Goal: Transaction & Acquisition: Purchase product/service

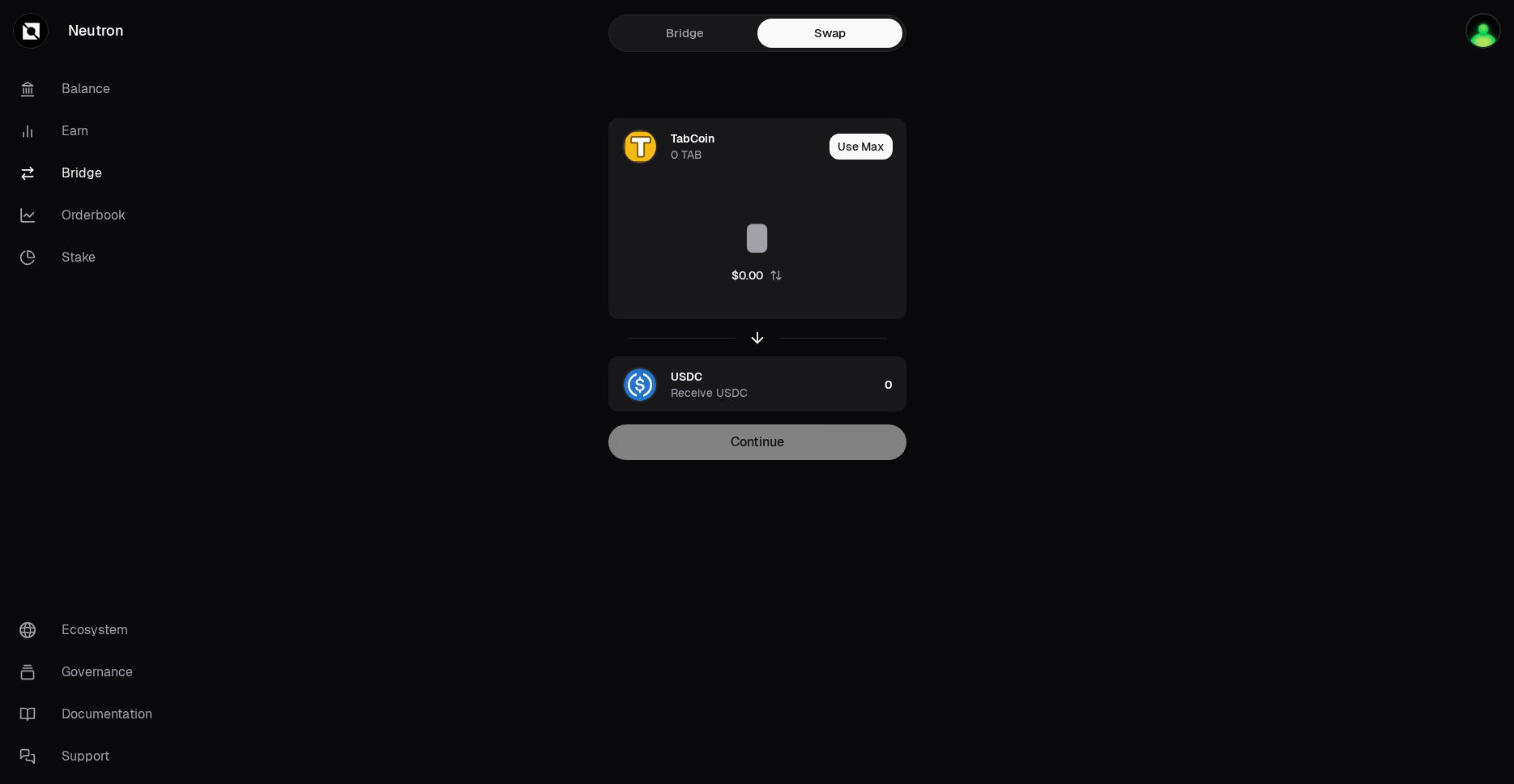
click at [93, 27] on link "Neutron" at bounding box center [90, 30] width 182 height 61
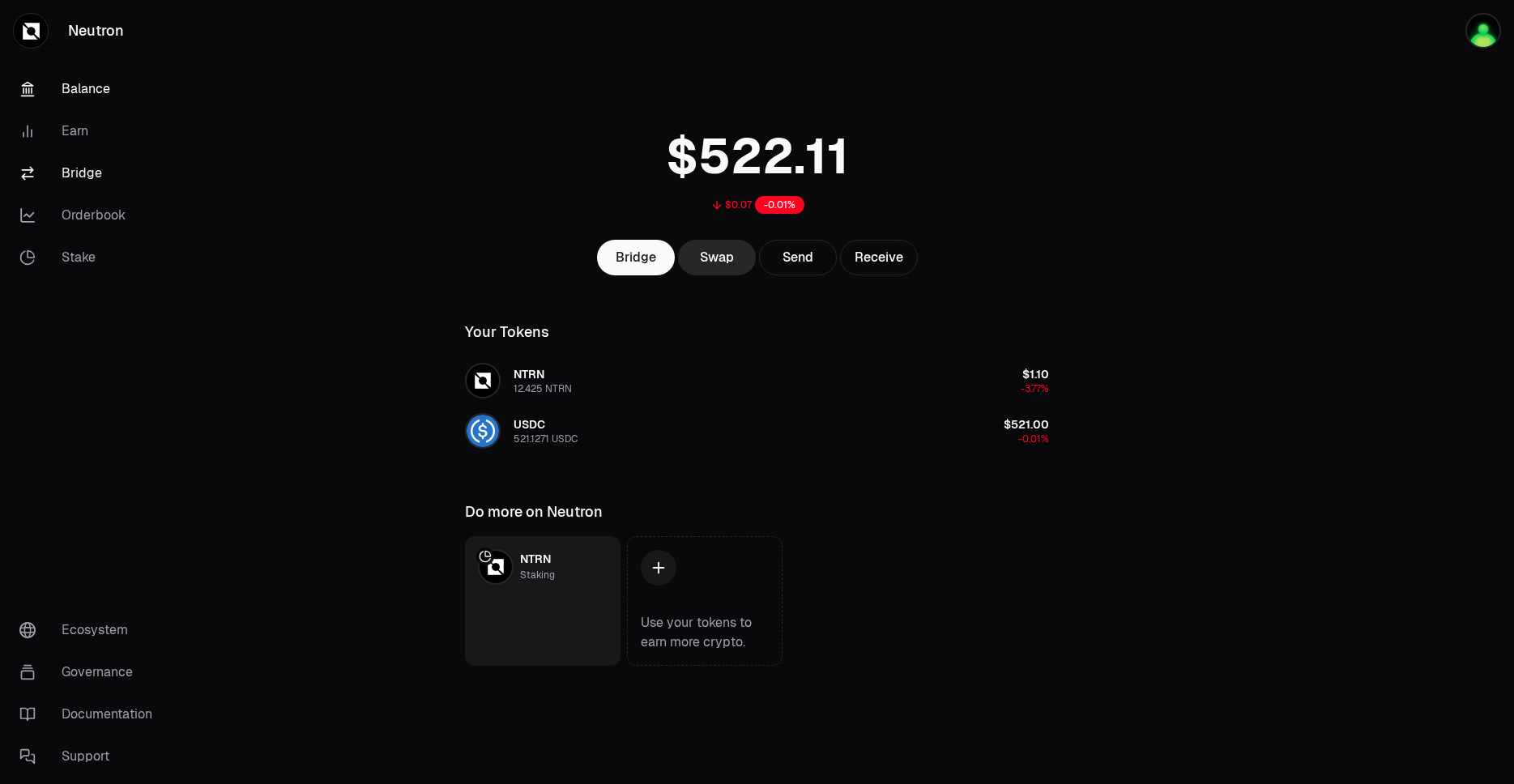
click at [105, 217] on link "Orderbook" at bounding box center [90, 215] width 168 height 43
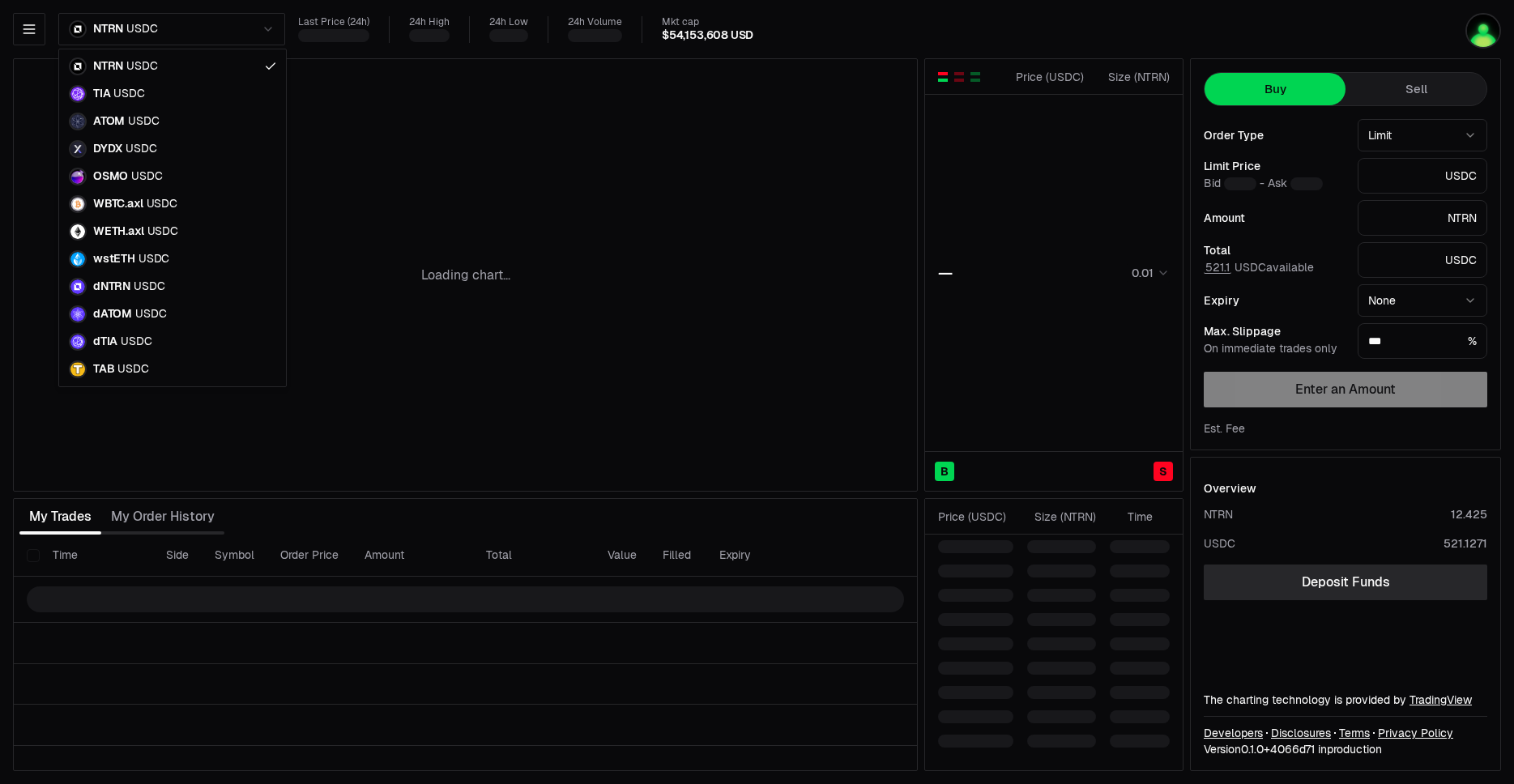
click at [199, 34] on html "Neutron Balance Earn Bridge Orderbook Stake Ecosystem Governance Documentation …" at bounding box center [757, 392] width 1514 height 784
type input "********"
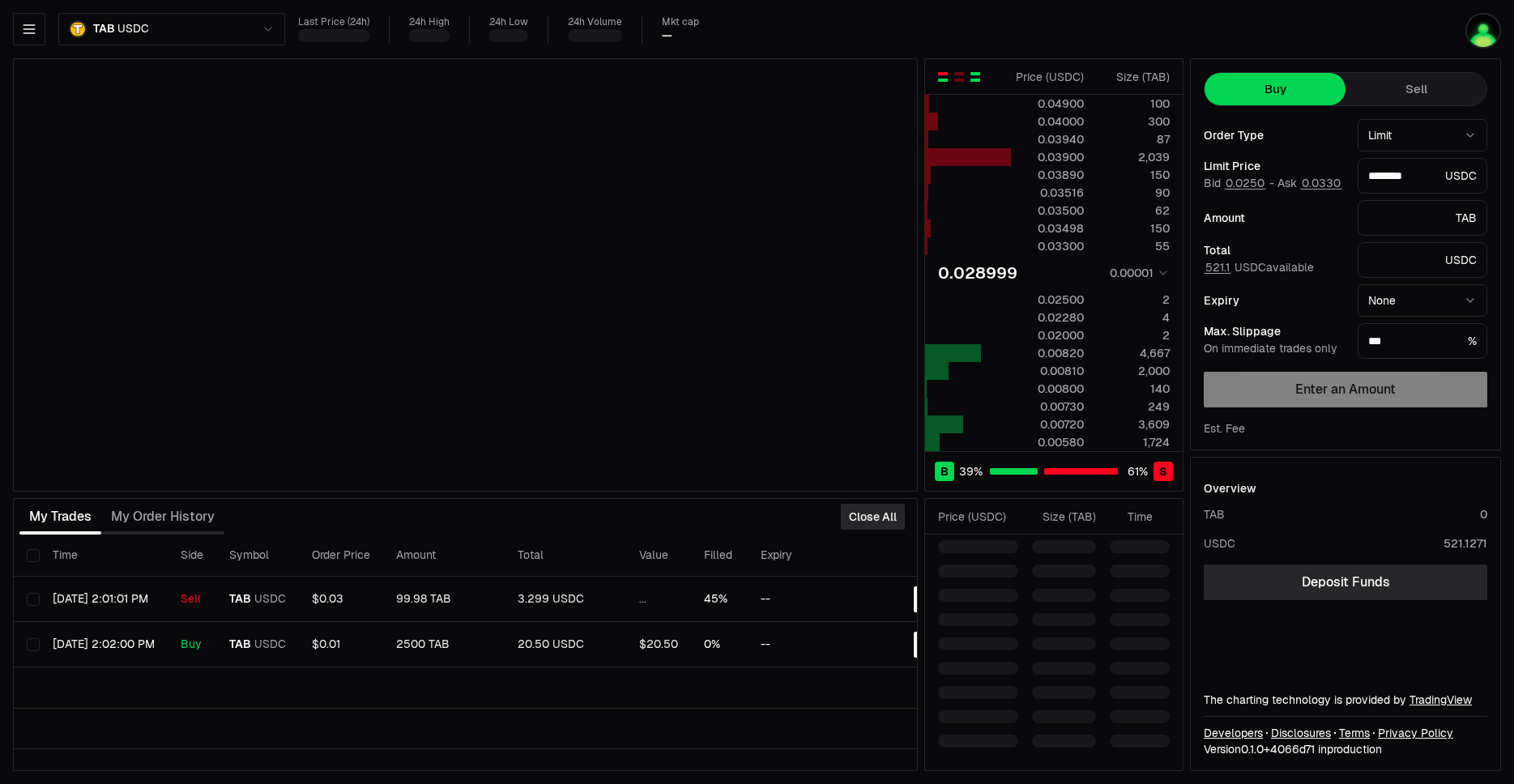
click at [971, 76] on div "button" at bounding box center [974, 76] width 10 height 10
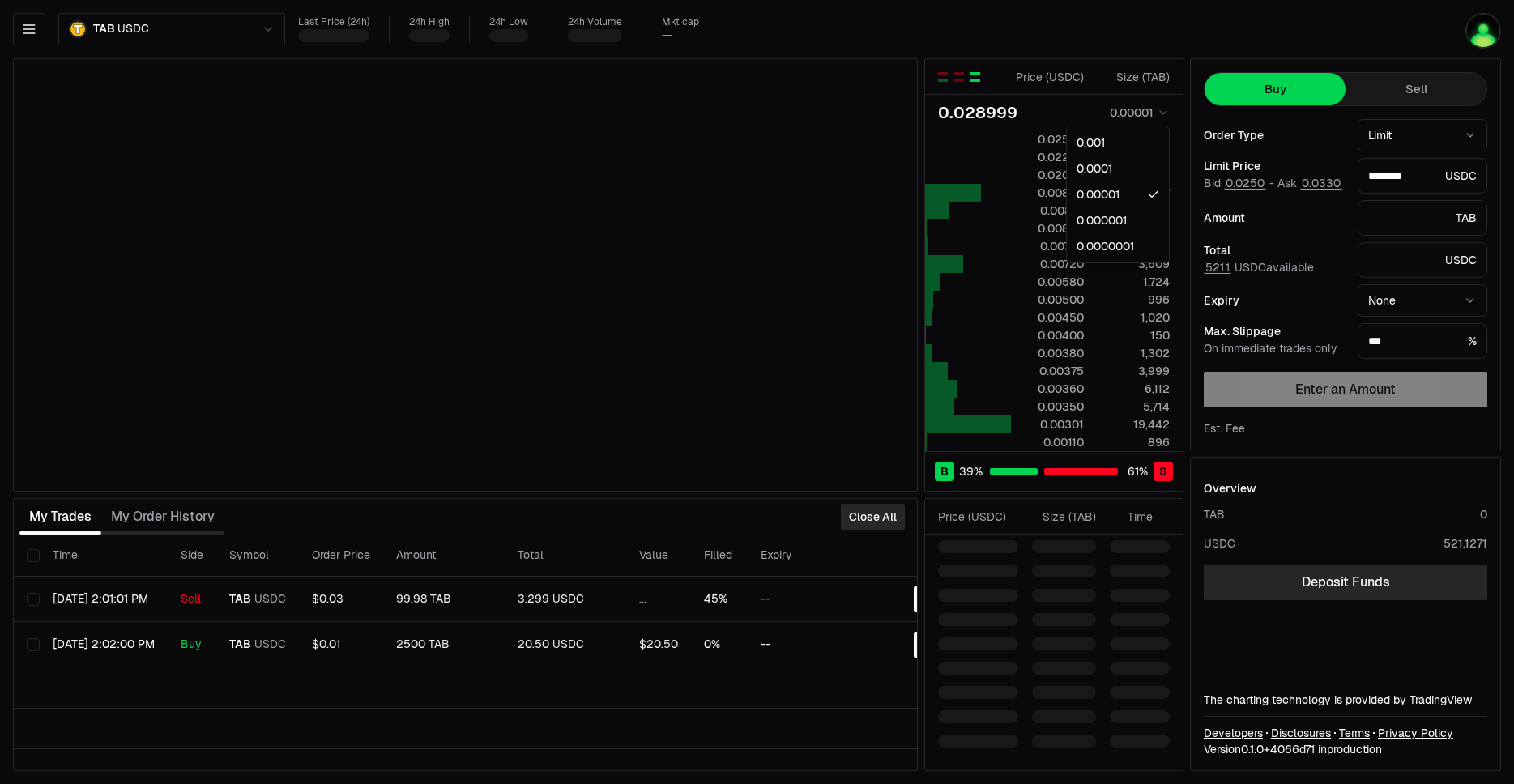
click at [1153, 113] on html "Neutron Balance Earn Bridge Orderbook Stake Ecosystem Governance Documentation …" at bounding box center [757, 392] width 1514 height 784
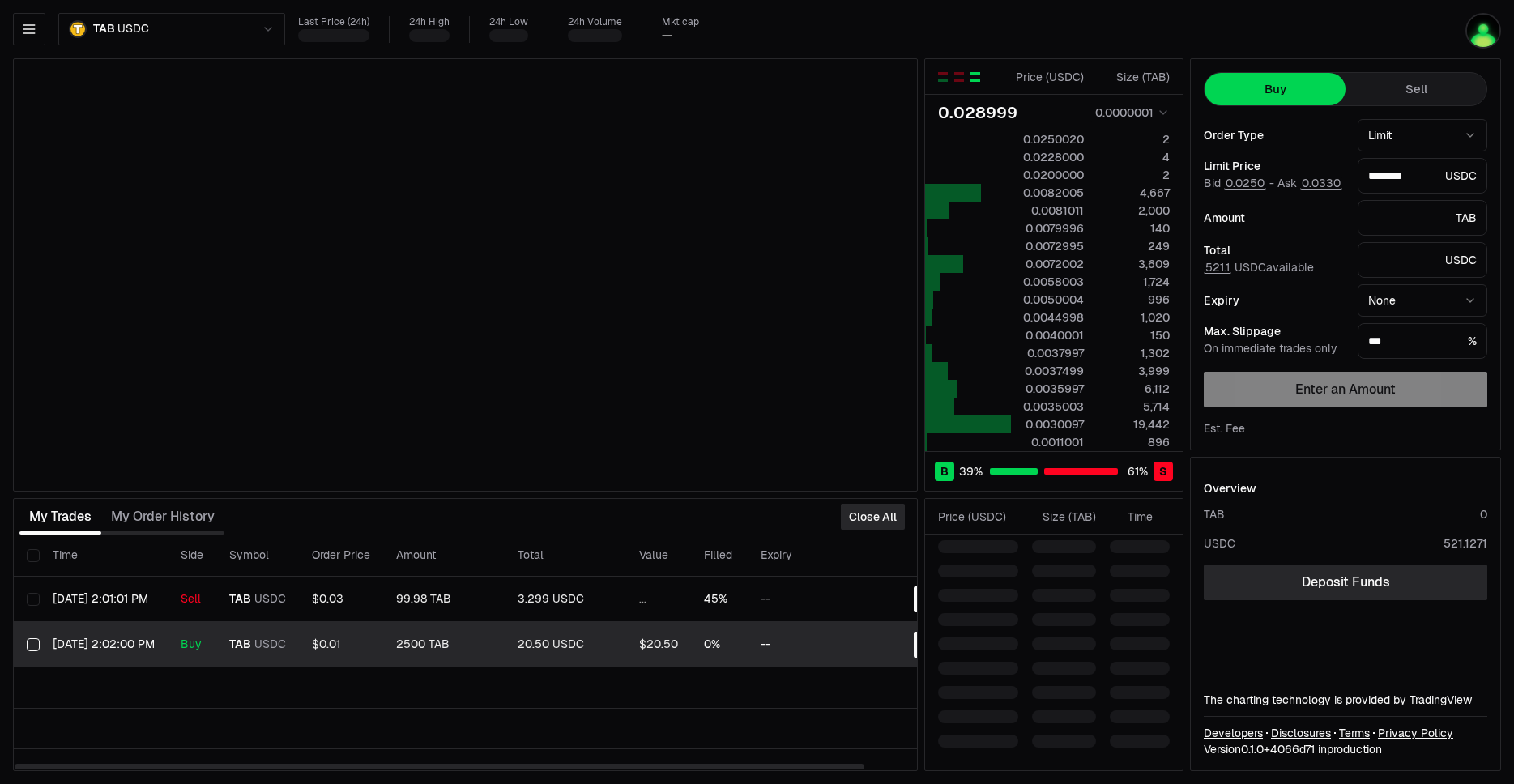
click at [378, 648] on td "$0.01" at bounding box center [340, 644] width 84 height 45
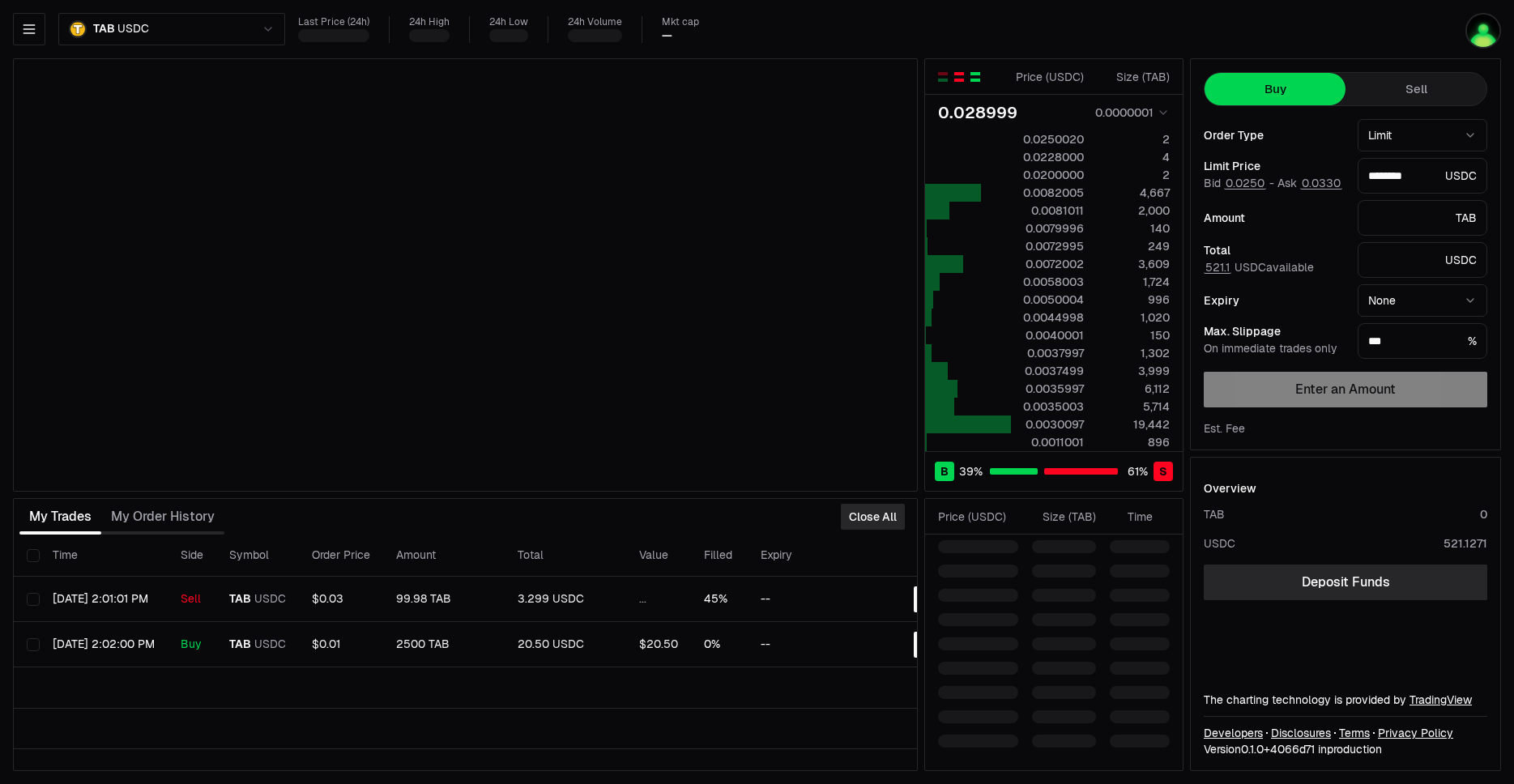
click at [963, 75] on div "button" at bounding box center [959, 76] width 10 height 10
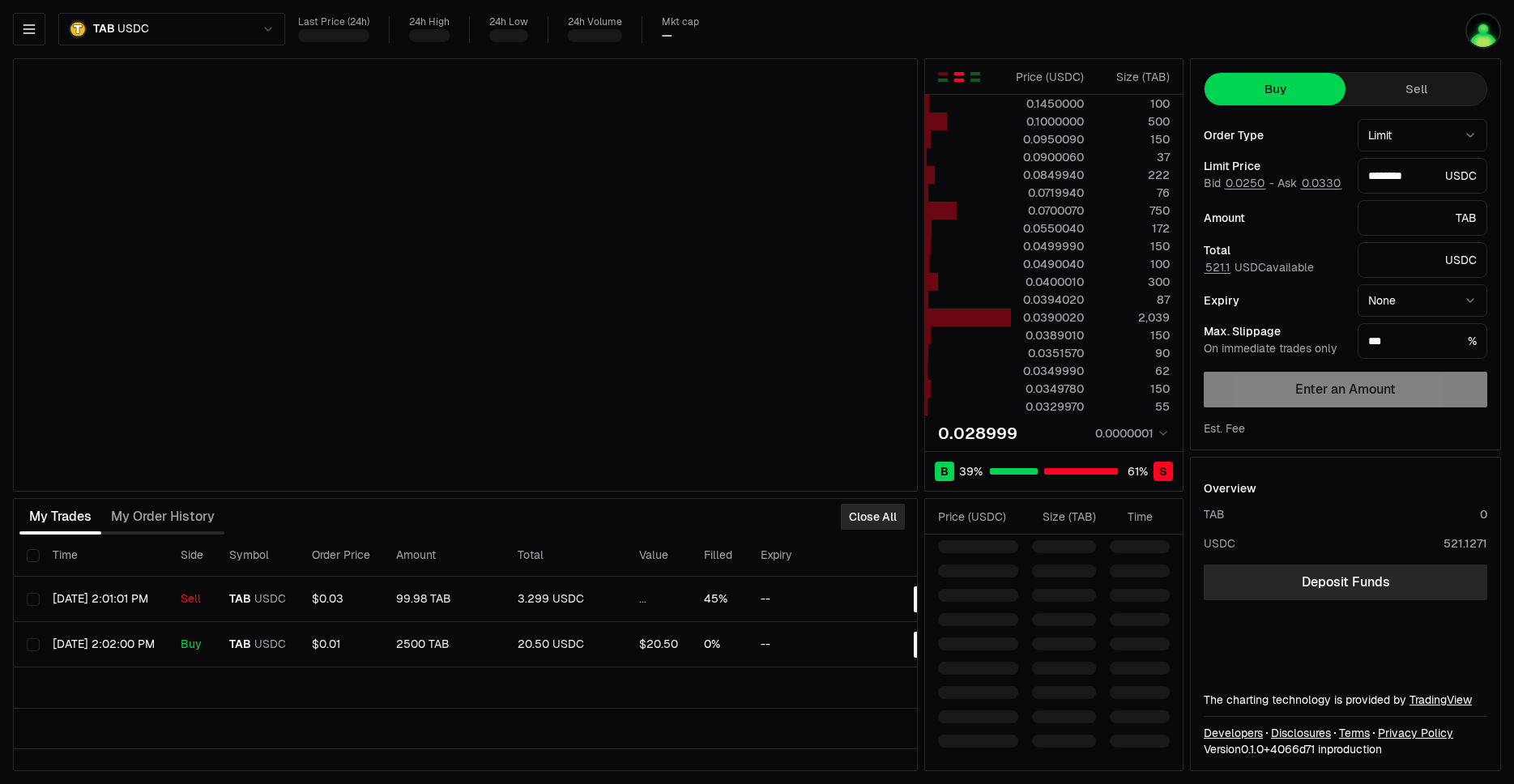
click at [764, 525] on div "My Trades My Order History Close All" at bounding box center [465, 516] width 905 height 35
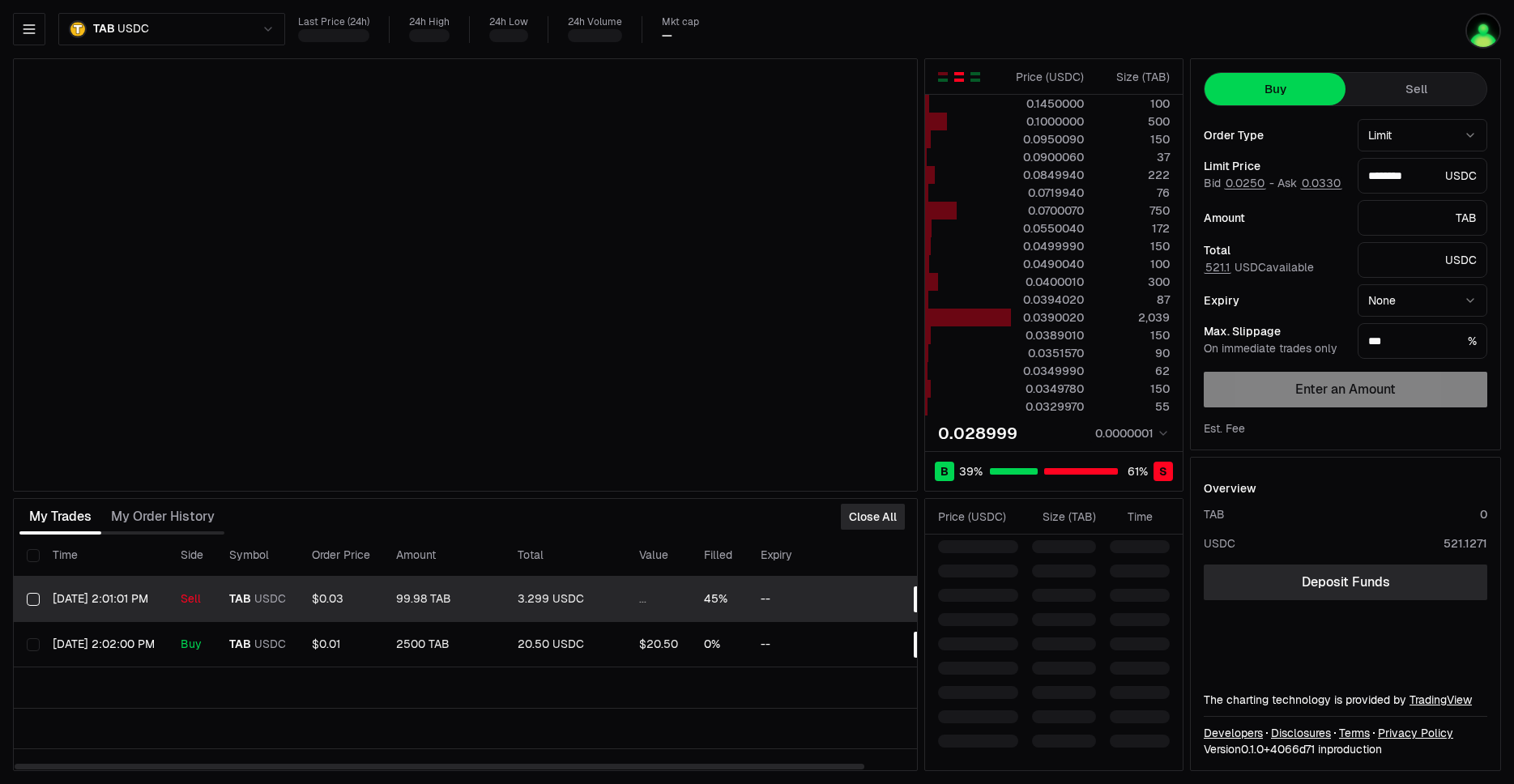
click at [912, 599] on div "Close" at bounding box center [915, 599] width 90 height 26
click at [917, 600] on button "Close" at bounding box center [936, 599] width 47 height 26
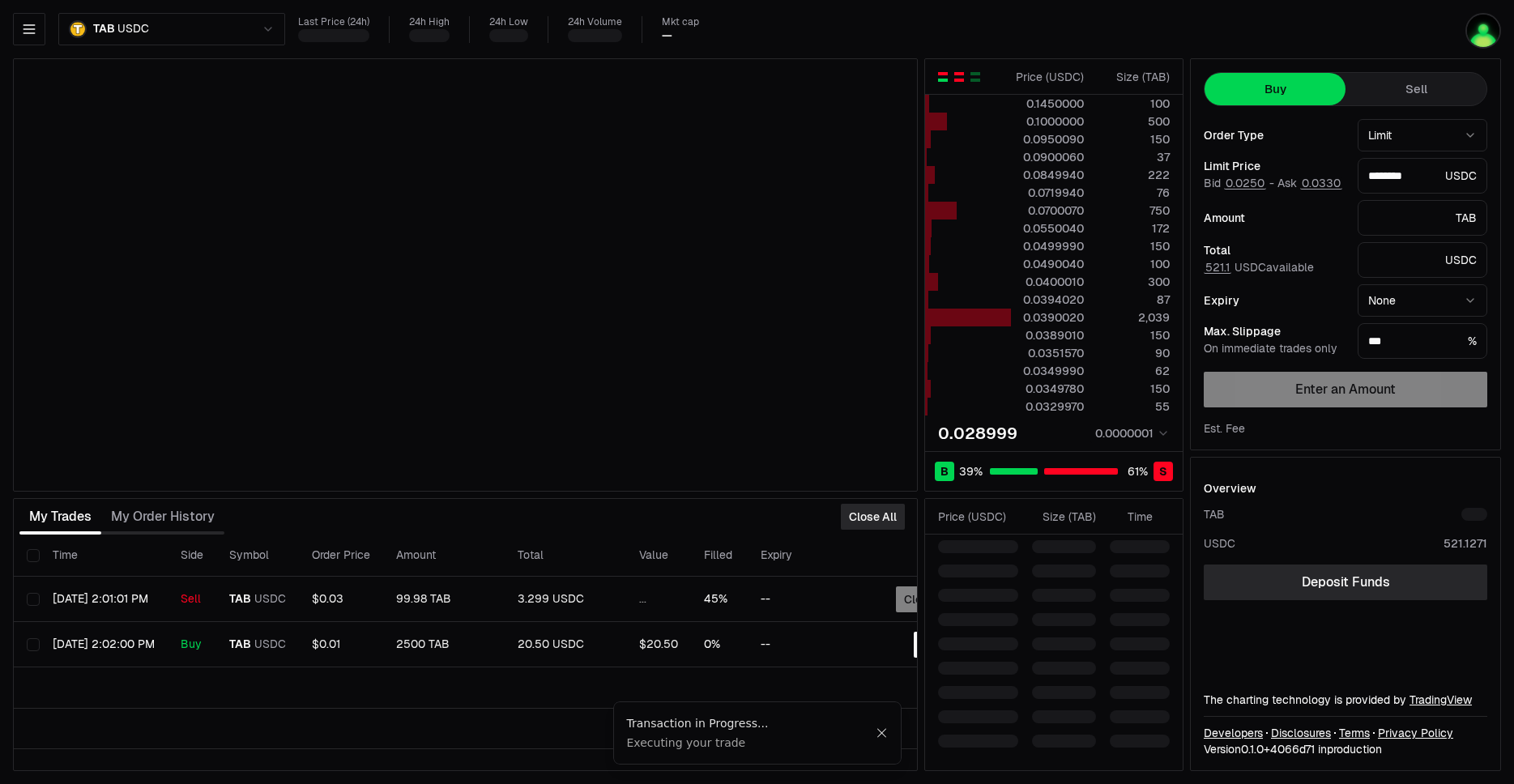
click at [942, 74] on div "button" at bounding box center [943, 74] width 10 height 4
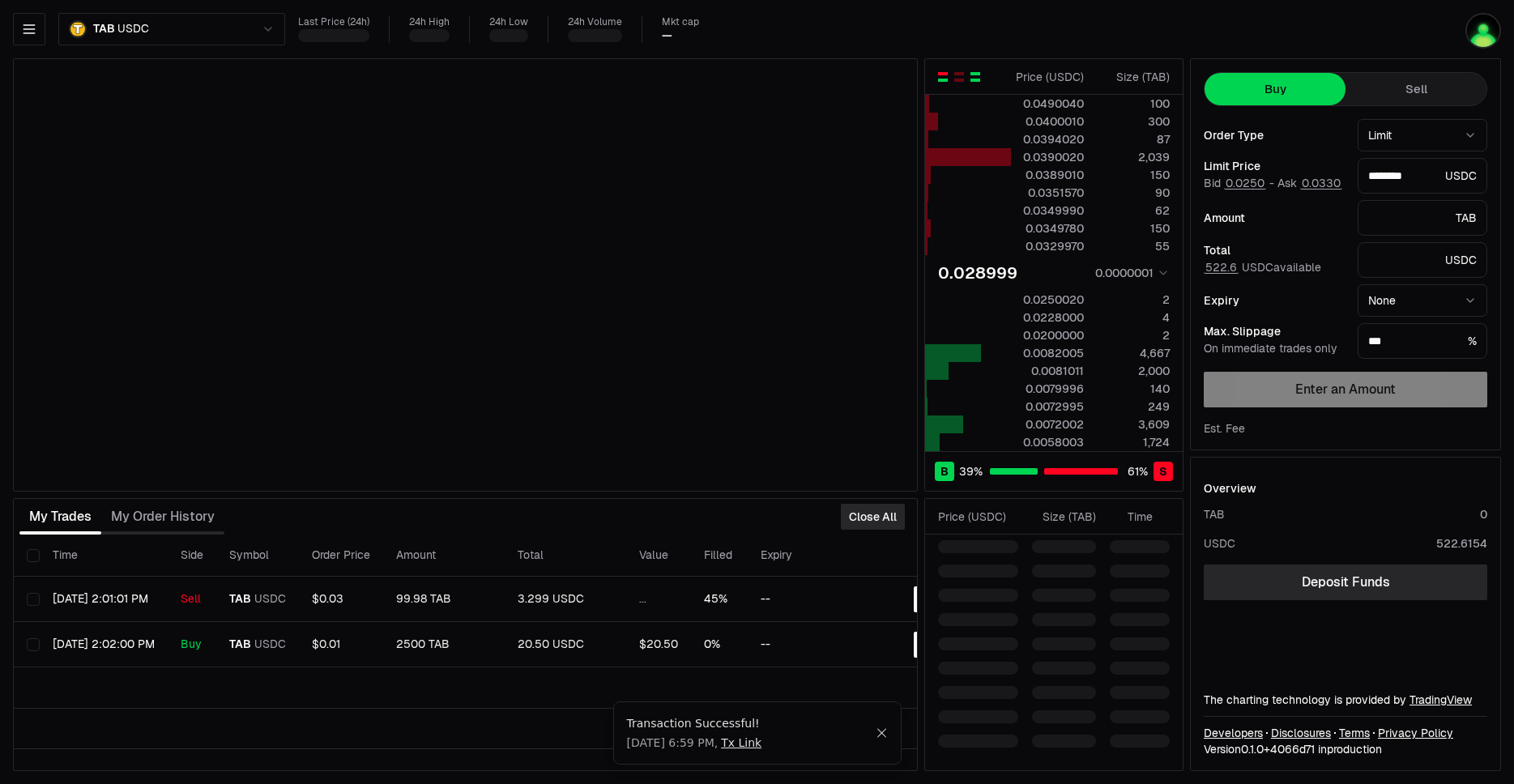
click at [976, 78] on div "button" at bounding box center [974, 76] width 10 height 10
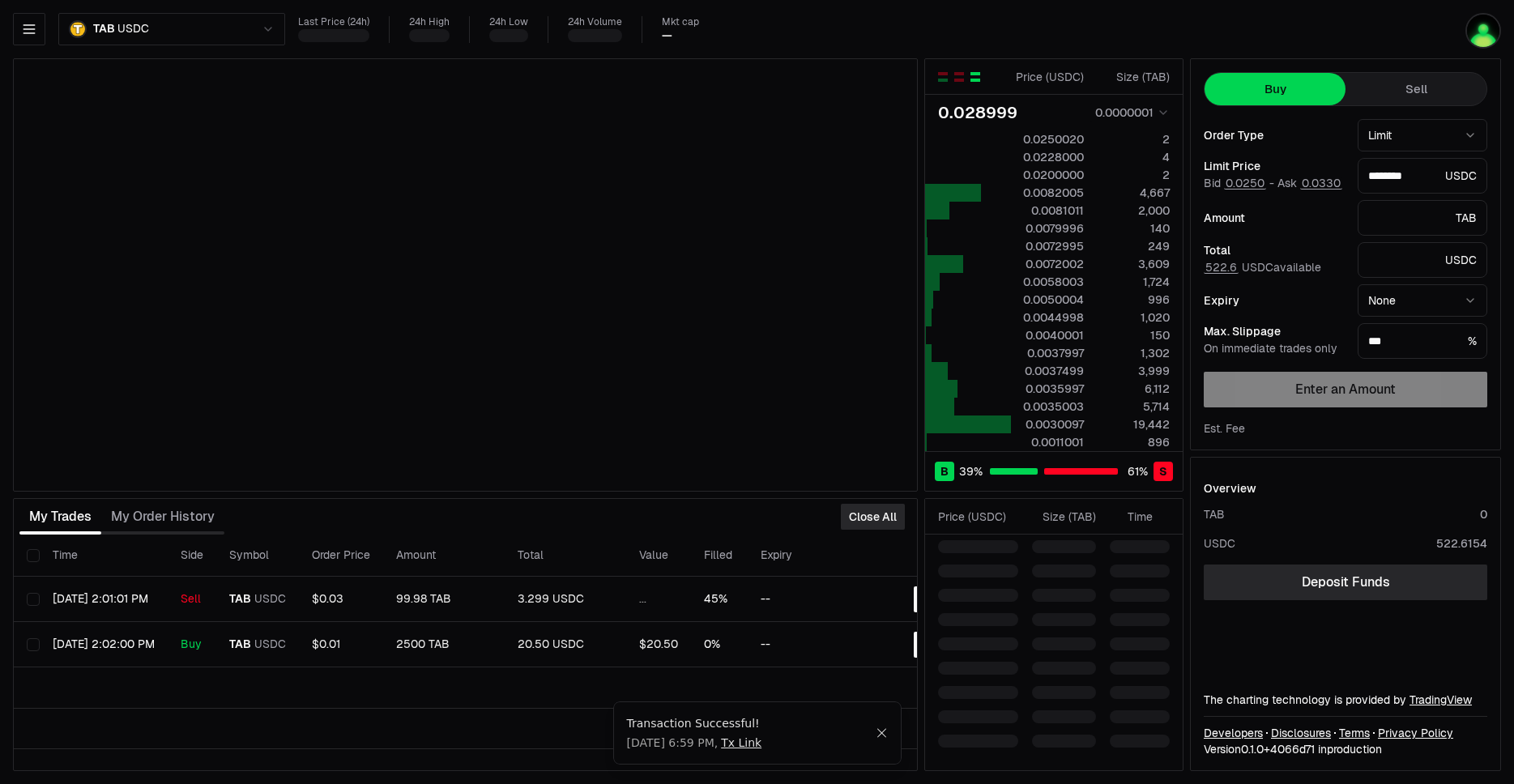
click at [1417, 86] on button "Sell" at bounding box center [1416, 89] width 141 height 33
type input "********"
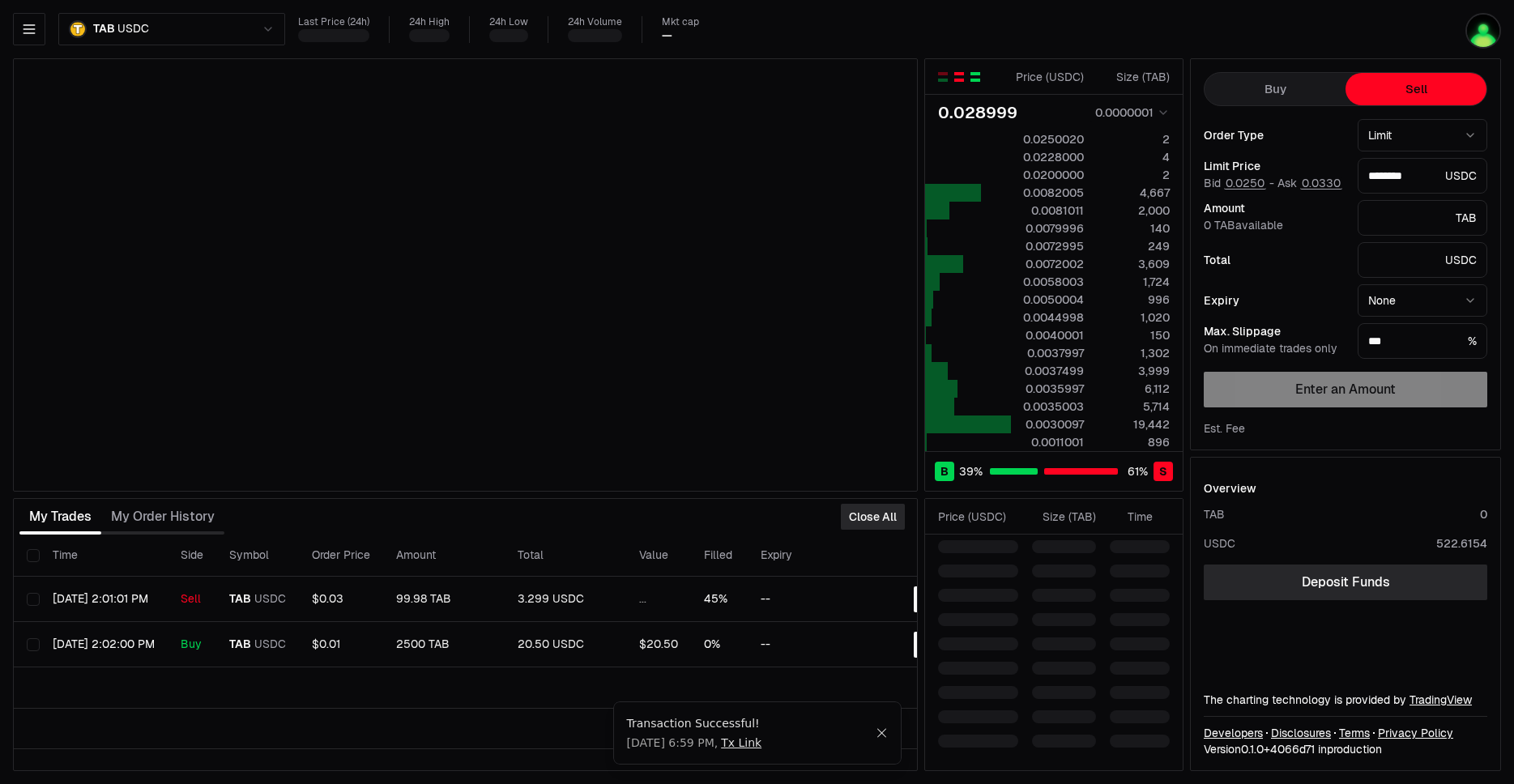
click at [958, 81] on div "button" at bounding box center [959, 81] width 10 height 4
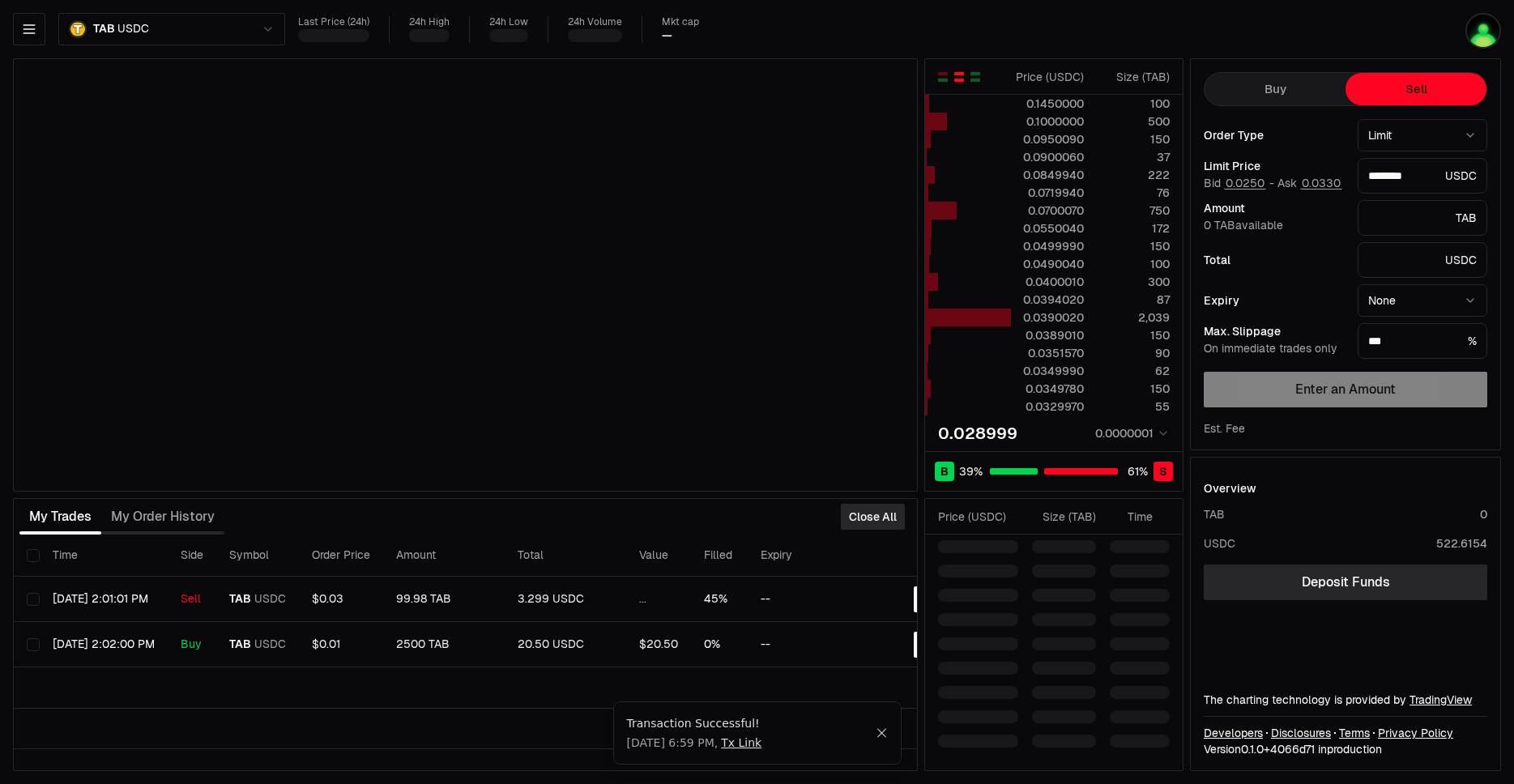
click at [955, 75] on div "button" at bounding box center [959, 74] width 10 height 4
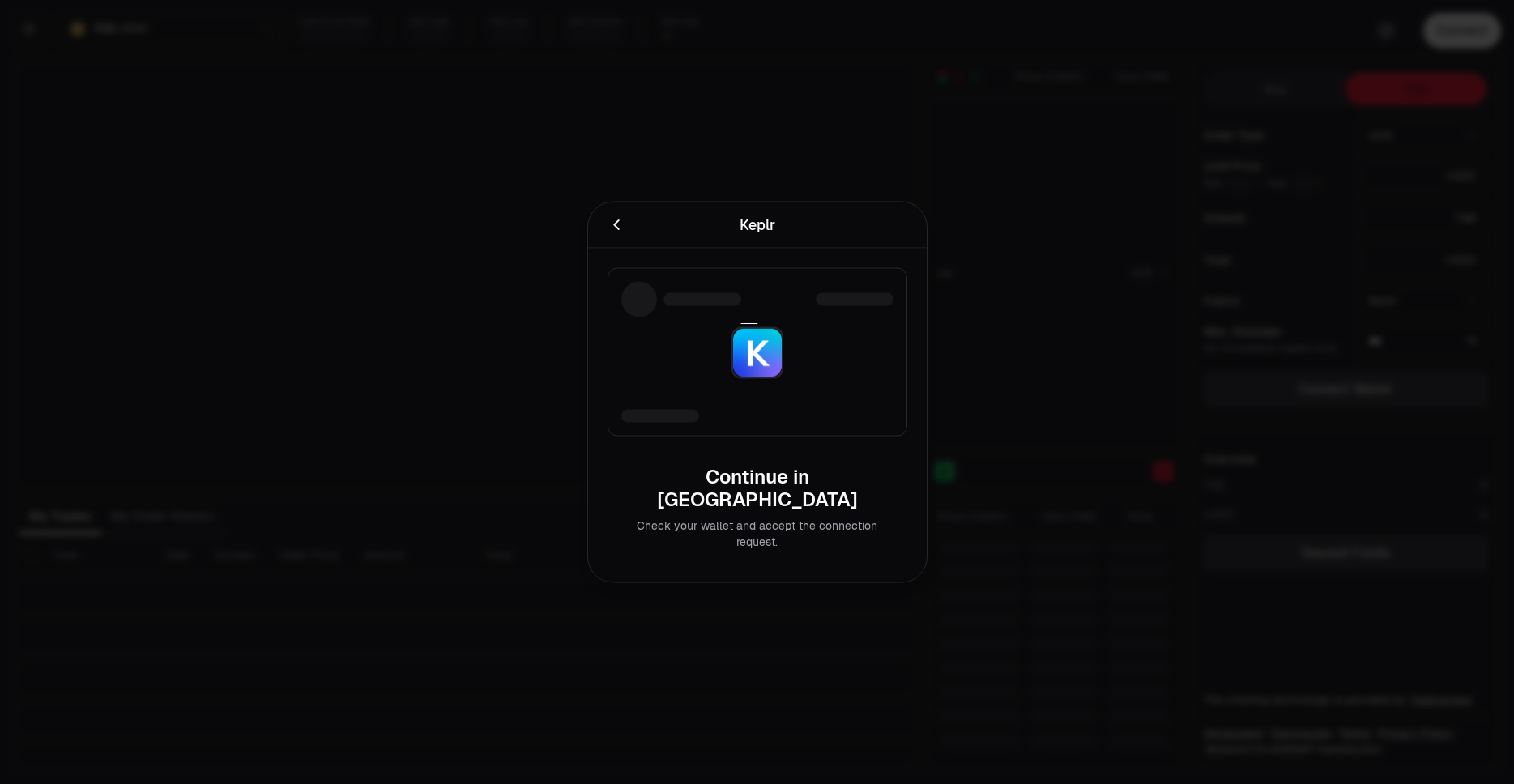
type input "********"
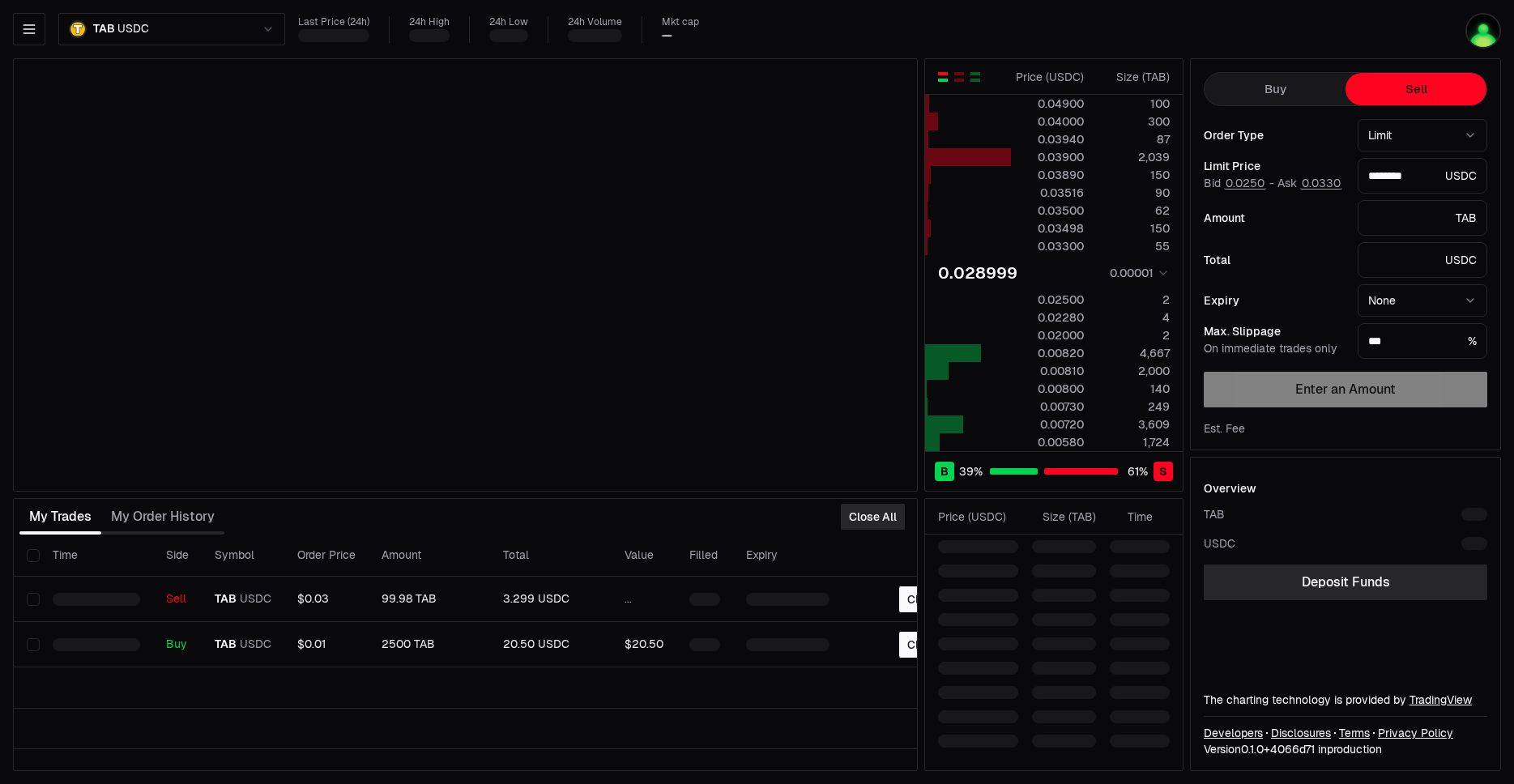
click at [1233, 25] on div "Last Price (24h) 24h High 24h Low 24h Volume Mkt cap —" at bounding box center [821, 29] width 1047 height 27
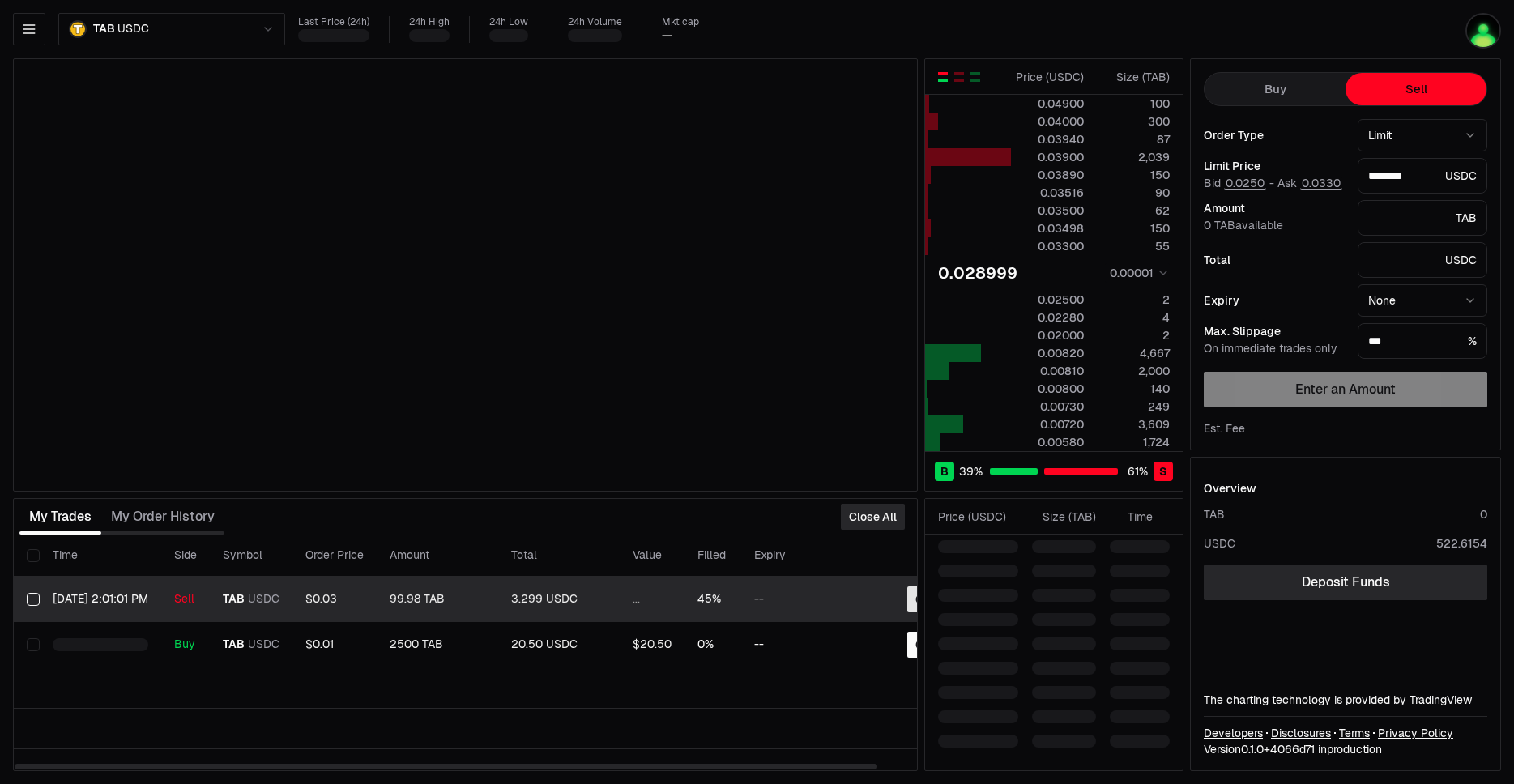
click at [912, 602] on button "Close" at bounding box center [930, 599] width 47 height 26
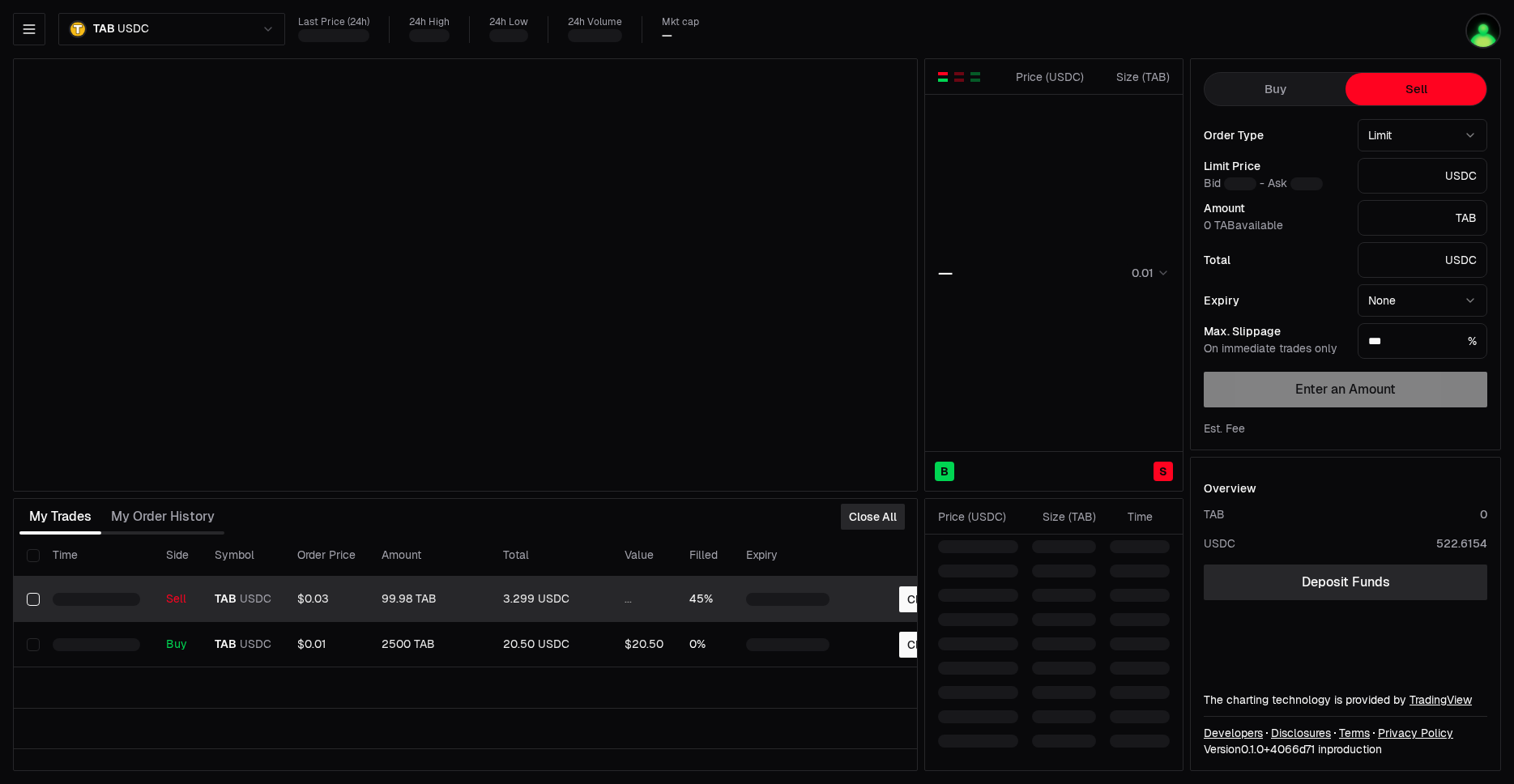
type input "********"
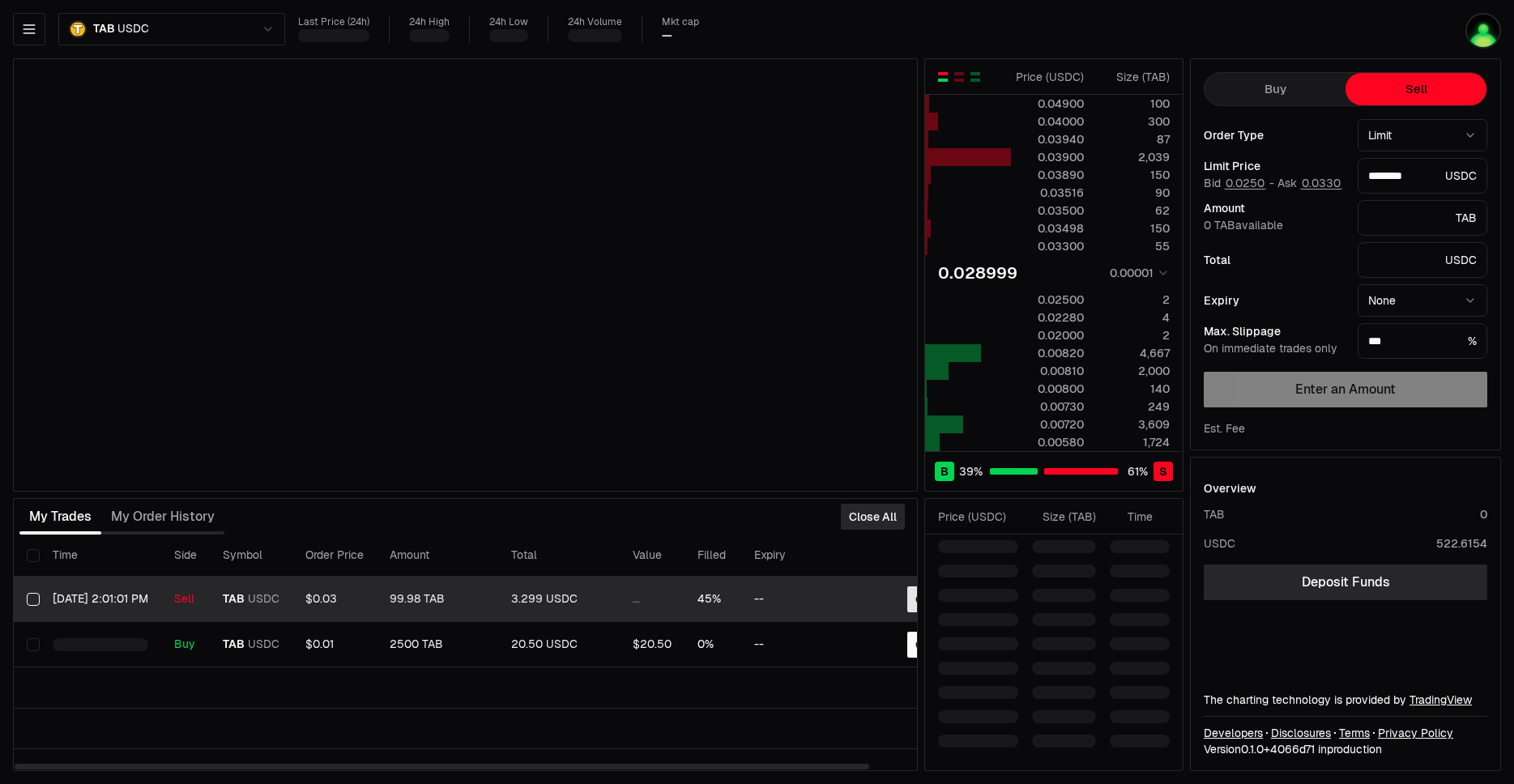
click at [910, 600] on button "Close" at bounding box center [930, 599] width 47 height 26
